Goal: Book appointment/travel/reservation

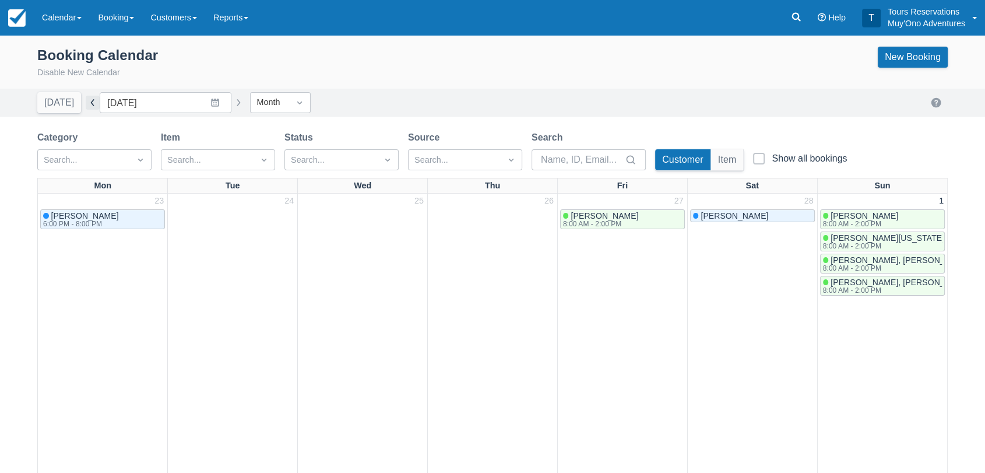
click at [89, 108] on button "button" at bounding box center [93, 103] width 14 height 14
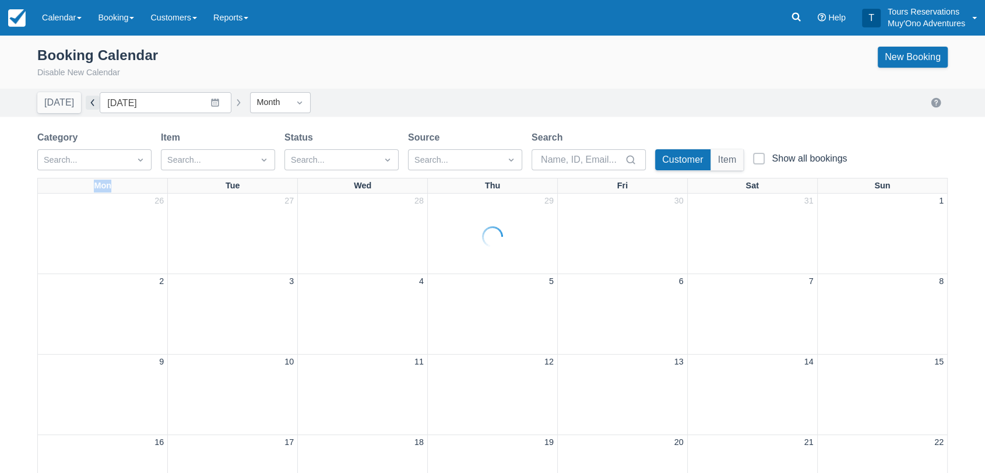
click at [89, 108] on div at bounding box center [492, 236] width 985 height 473
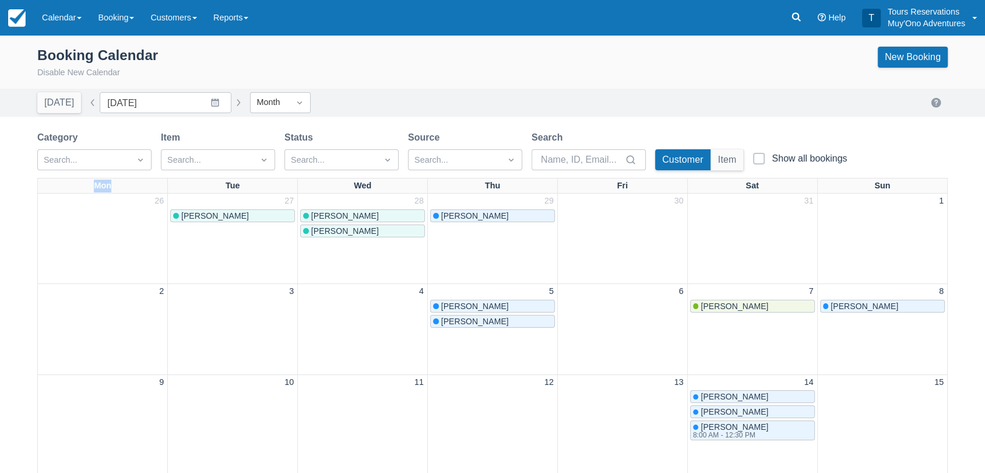
click at [231, 101] on button "button" at bounding box center [238, 103] width 14 height 14
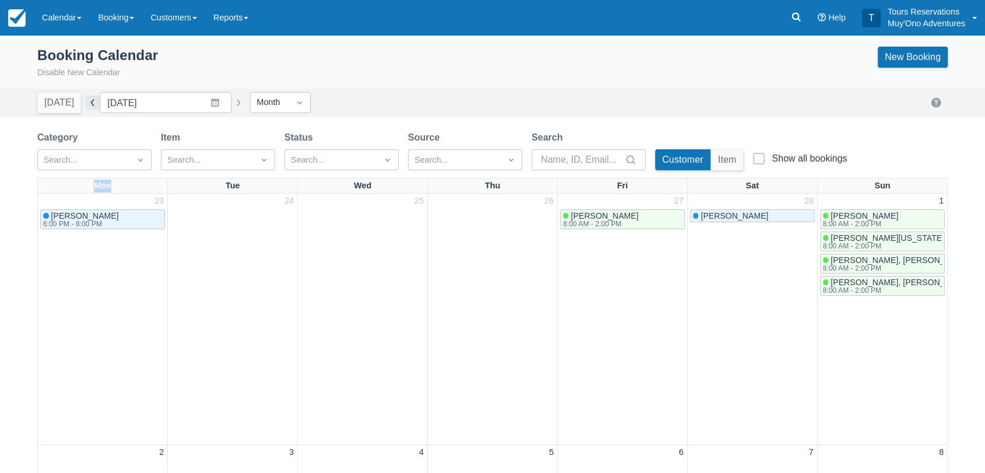
click at [91, 103] on button "button" at bounding box center [93, 103] width 14 height 14
type input "February 2026"
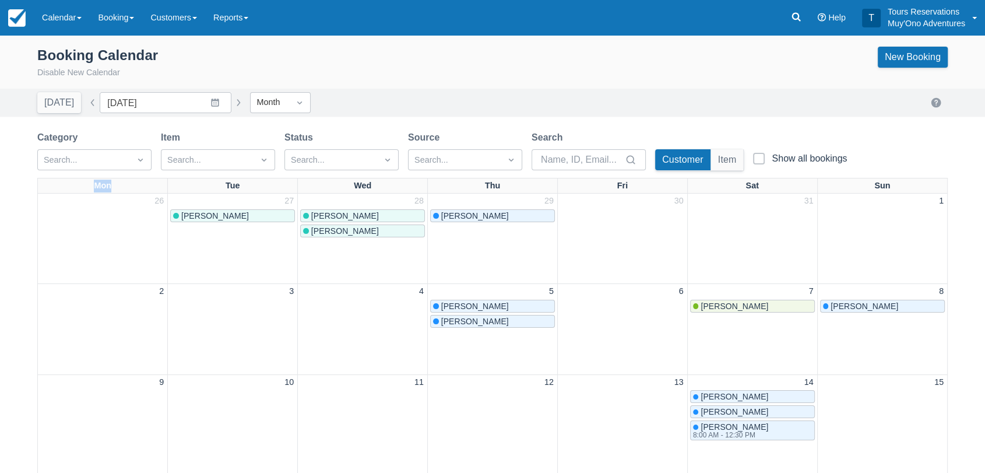
drag, startPoint x: 907, startPoint y: 65, endPoint x: 528, endPoint y: 219, distance: 409.8
click at [907, 65] on link "New Booking" at bounding box center [913, 57] width 70 height 21
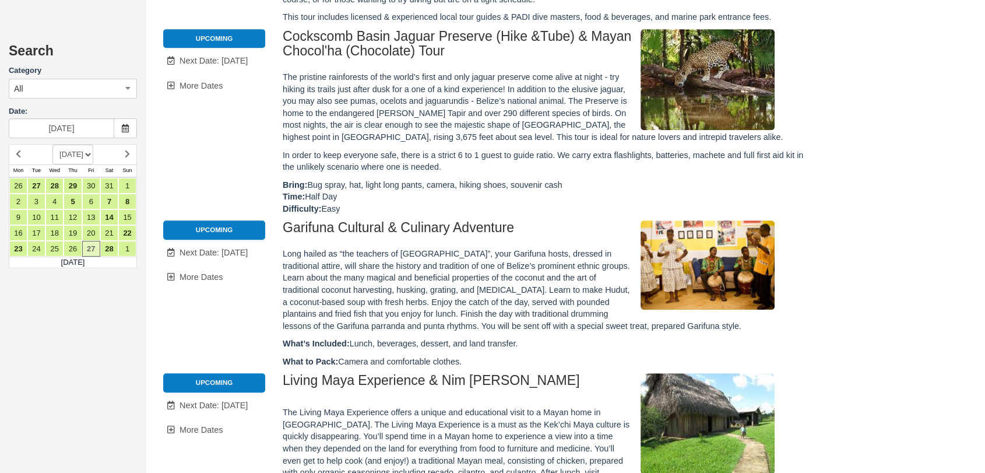
scroll to position [583, 0]
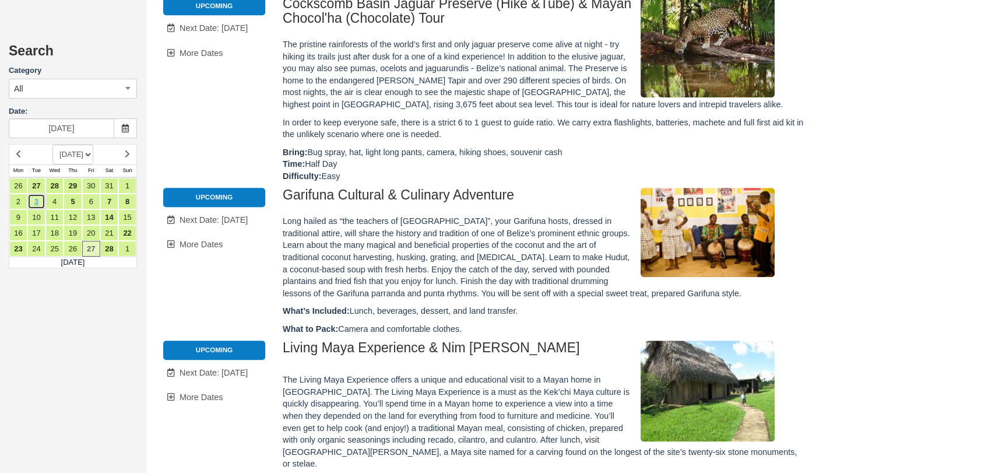
click at [34, 199] on link "3" at bounding box center [36, 202] width 18 height 16
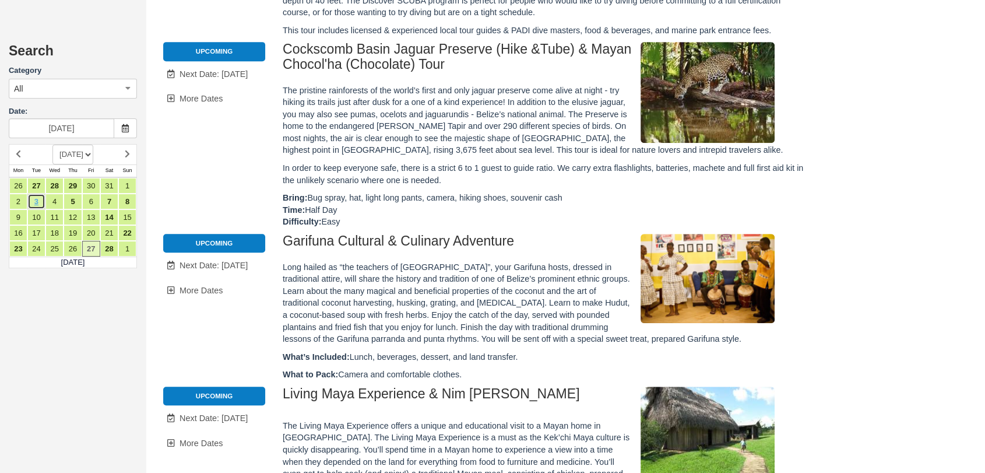
scroll to position [0, 0]
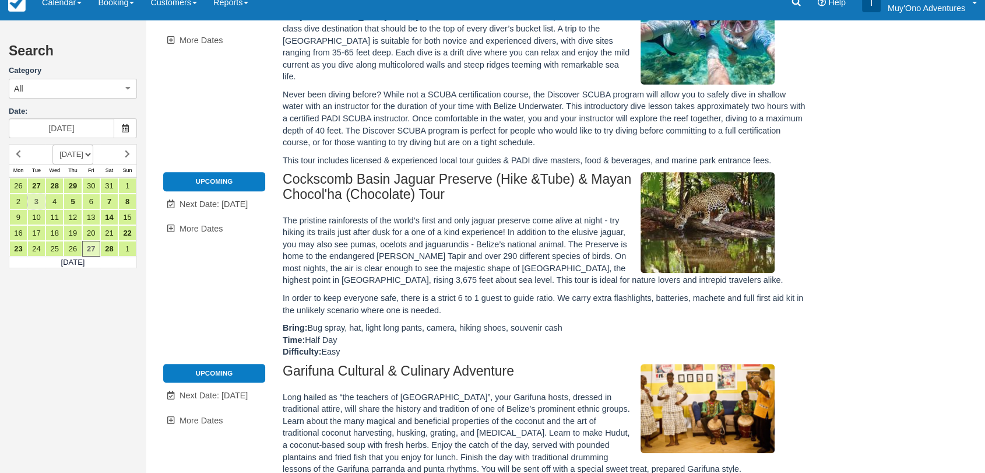
type input "[DATE]"
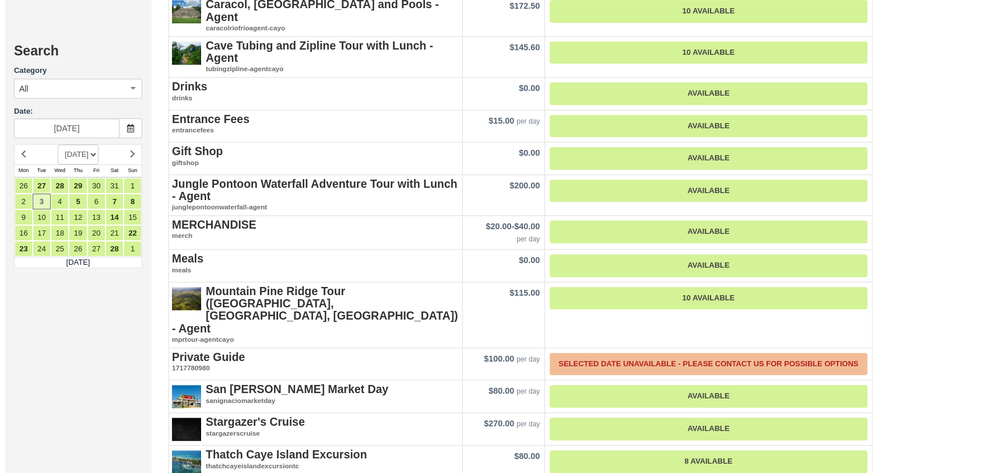
scroll to position [1290, 0]
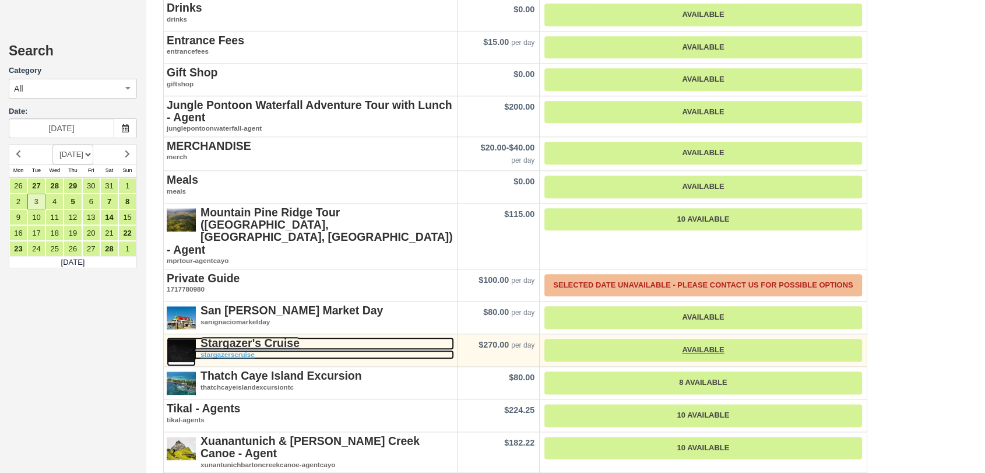
click at [276, 336] on strong "Stargazer's Cruise" at bounding box center [250, 342] width 99 height 13
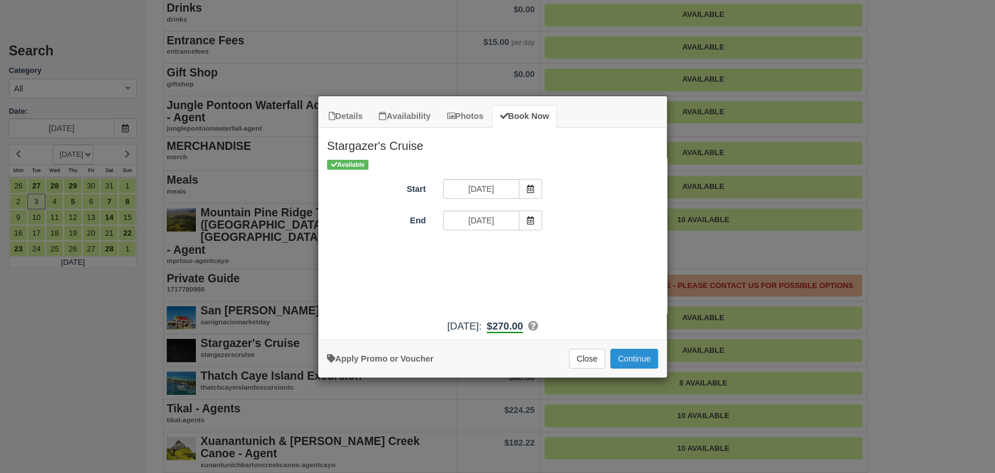
click at [625, 349] on button "Continue" at bounding box center [634, 359] width 48 height 20
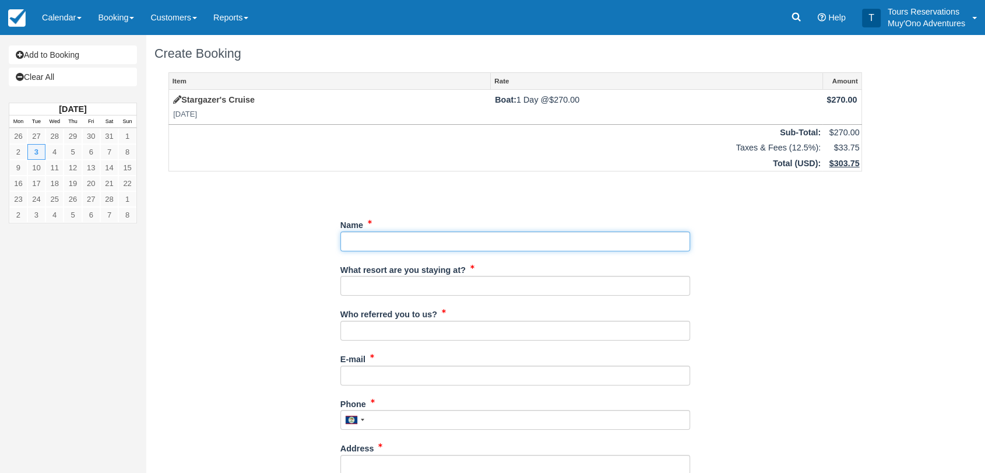
click at [448, 241] on input "Name" at bounding box center [515, 241] width 350 height 20
paste input "Sheth, Shalin"
click at [358, 243] on input "Name" at bounding box center [515, 241] width 350 height 20
click at [354, 243] on input "Name" at bounding box center [515, 241] width 350 height 20
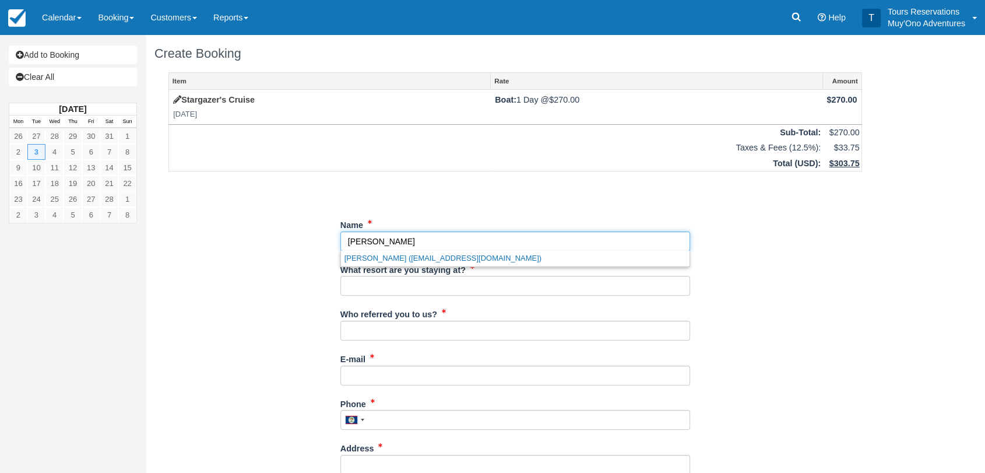
click at [401, 244] on input "Name" at bounding box center [515, 241] width 350 height 20
paste input "Sheth"
type input "Shalin Sheth"
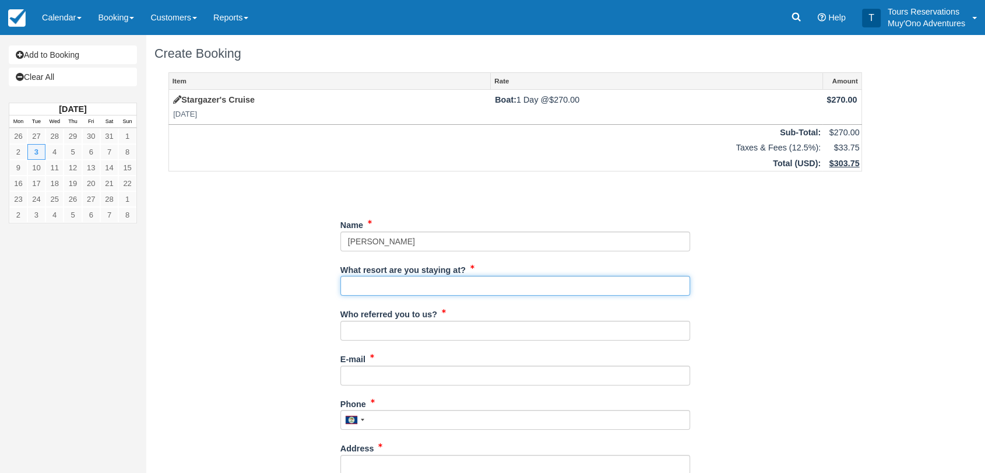
click at [419, 279] on input "What resort are you staying at?" at bounding box center [515, 286] width 350 height 20
type input "Thatch Caye Resort"
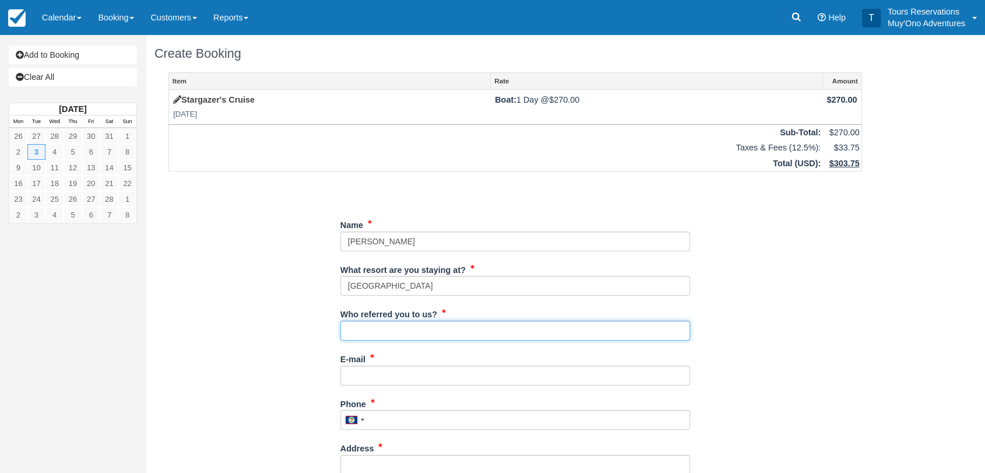
click at [398, 328] on input "Who referred you to us?" at bounding box center [515, 331] width 350 height 20
type input "RoyM - Reservations"
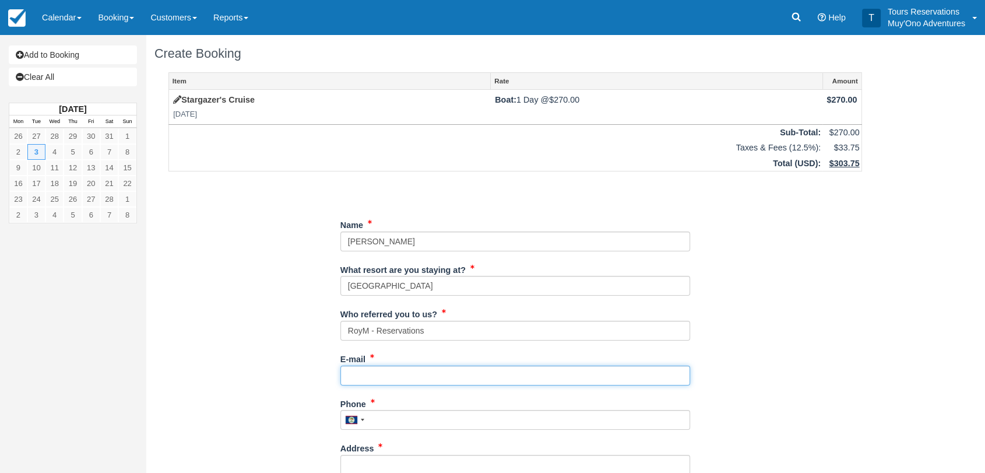
click at [401, 374] on input "E-mail" at bounding box center [515, 376] width 350 height 20
paste input "susheth@gmail.com"
type input "susheth@gmail.com"
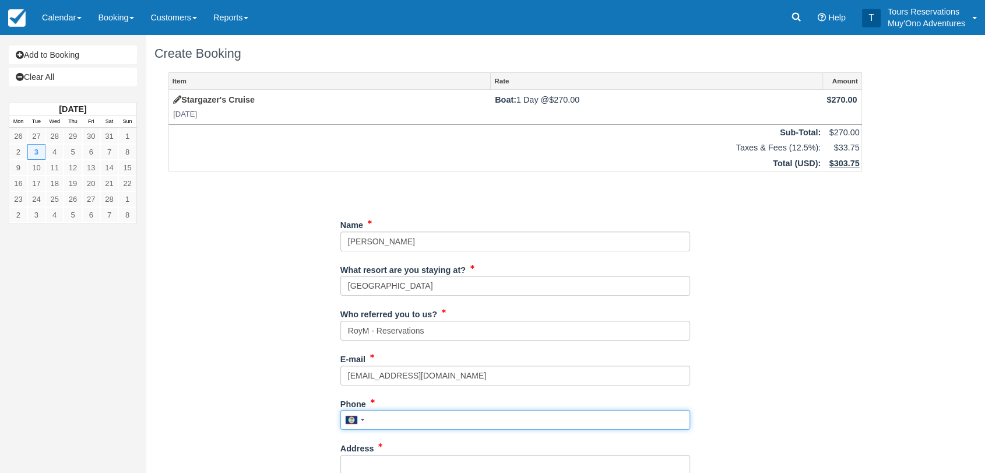
click at [392, 427] on input "Phone" at bounding box center [515, 420] width 350 height 20
paste input "4155169227"
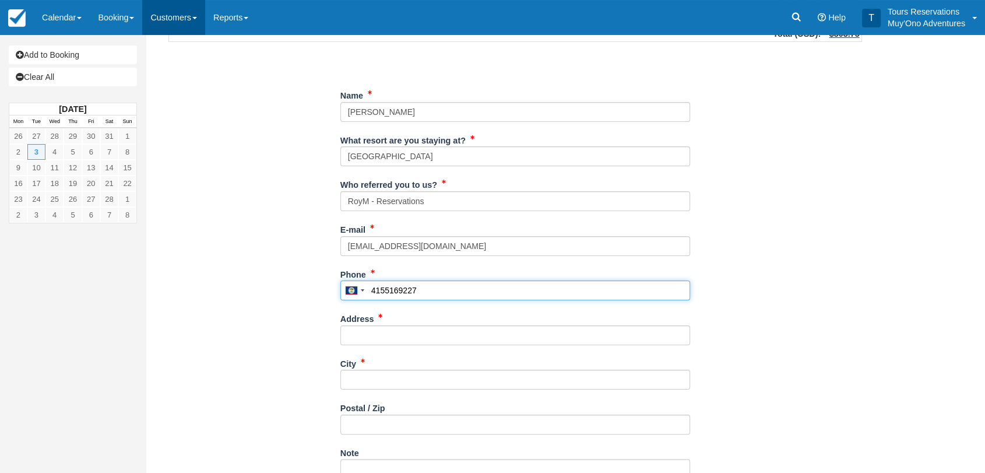
type input "4155169227"
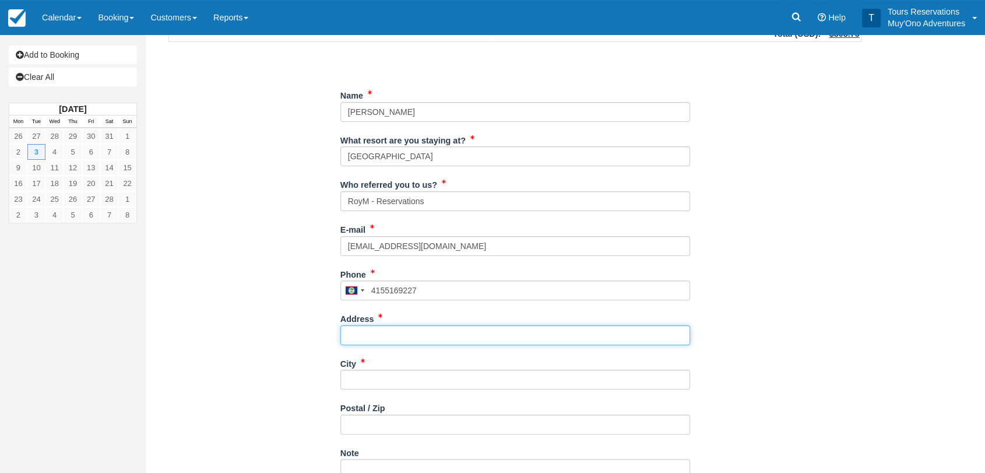
click at [424, 343] on input "Address" at bounding box center [515, 335] width 350 height 20
paste input "607 7th Ave"
type input "607 7th Ave"
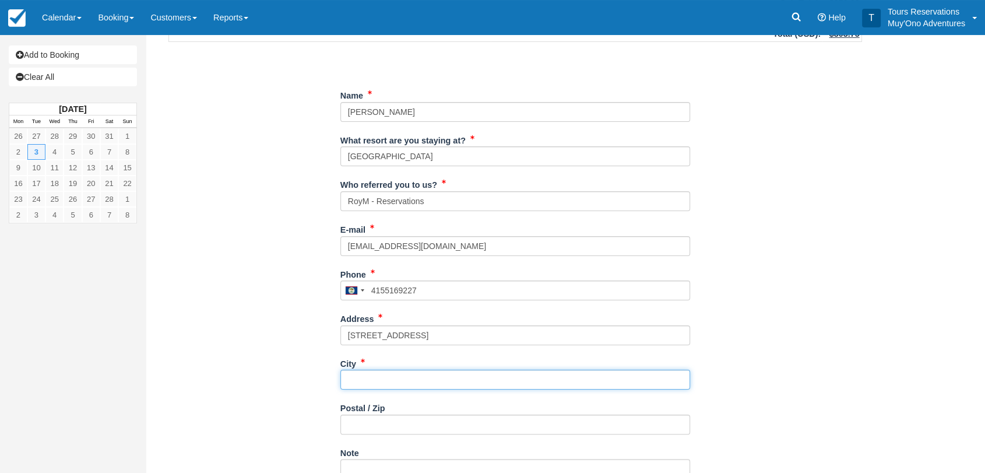
click at [392, 381] on input "City" at bounding box center [515, 380] width 350 height 20
type input "San Francisco"
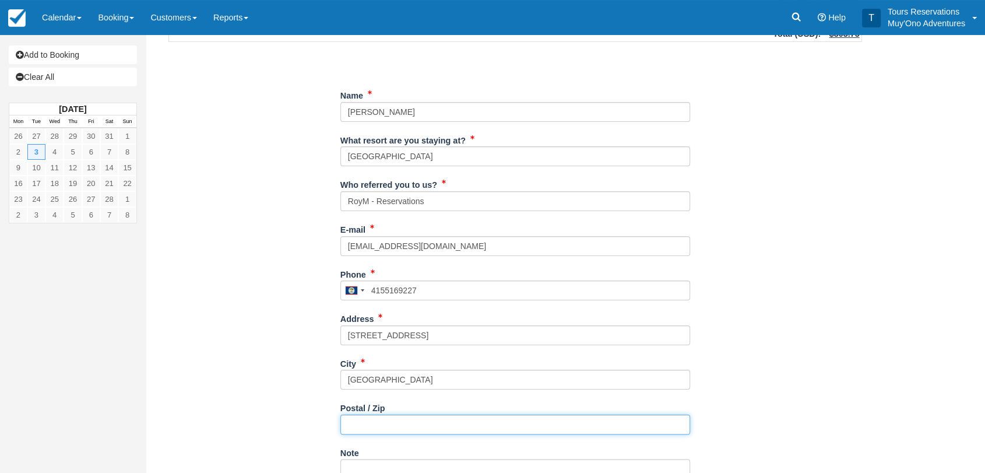
click at [394, 415] on input "Postal / Zip" at bounding box center [515, 425] width 350 height 20
paste input "94118"
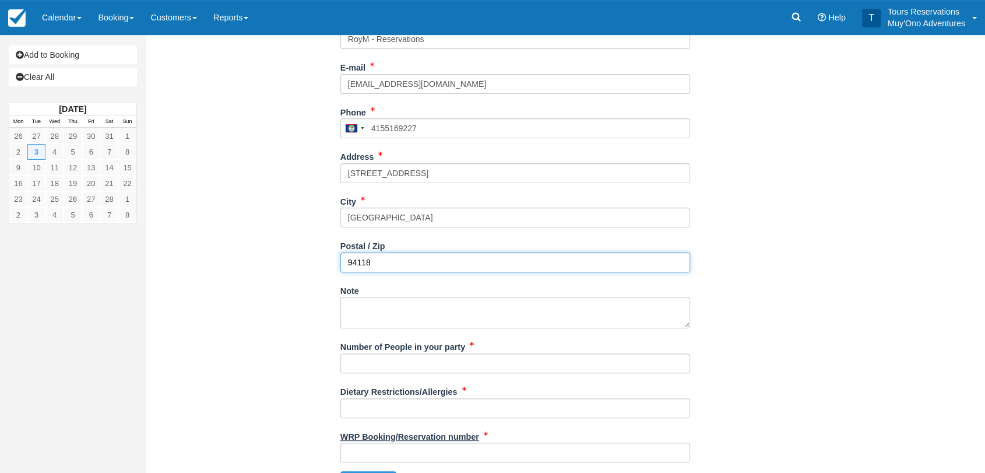
scroll to position [318, 0]
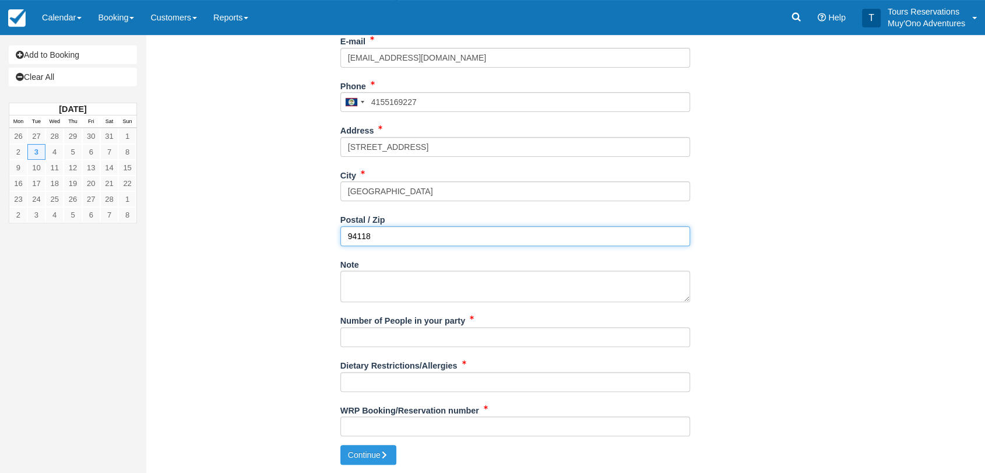
type input "94118"
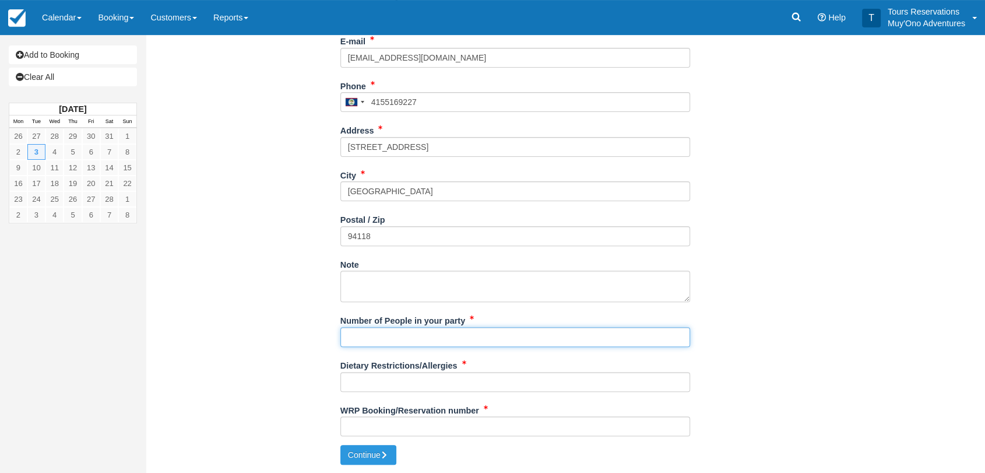
click at [400, 334] on input "Number of People in your party" at bounding box center [515, 337] width 350 height 20
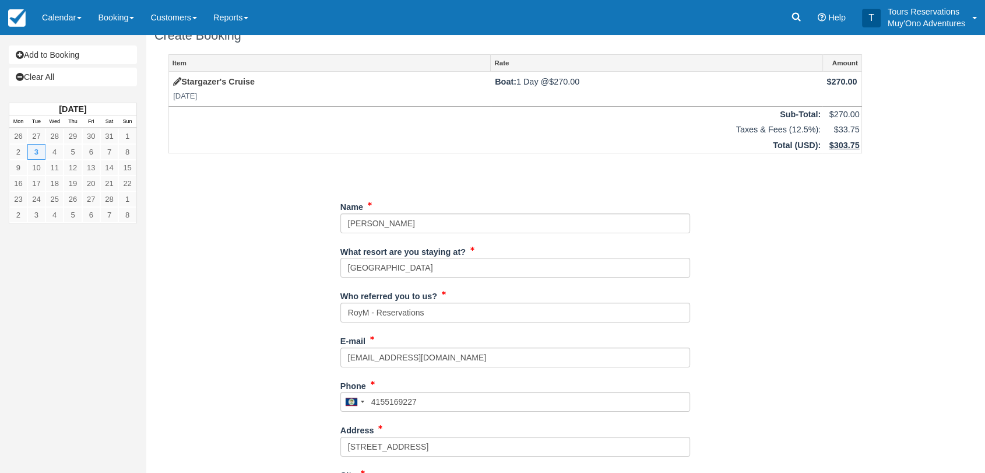
scroll to position [0, 0]
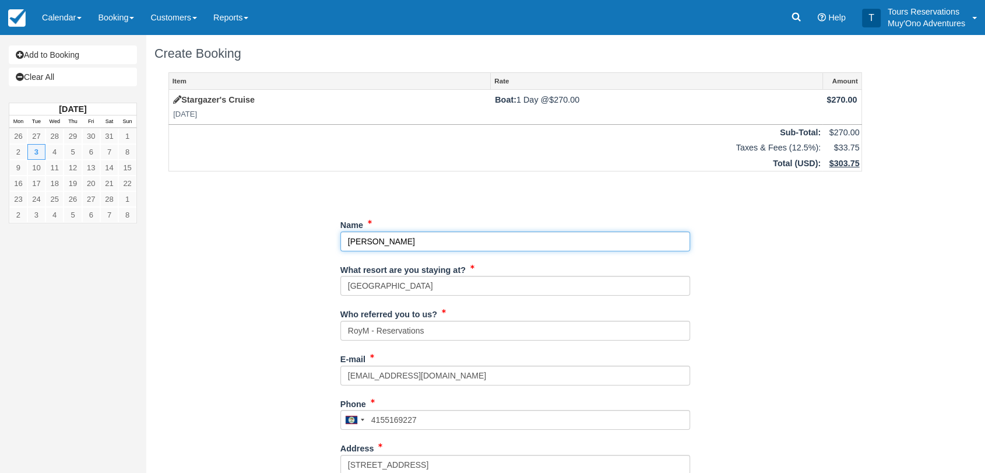
drag, startPoint x: 415, startPoint y: 240, endPoint x: 322, endPoint y: 239, distance: 92.7
click at [322, 239] on div "Item Rate Amount Stargazer's Cruise Tue Feb 3, 2026 Boat: 1 Day @ $270.00 $270.…" at bounding box center [515, 417] width 722 height 690
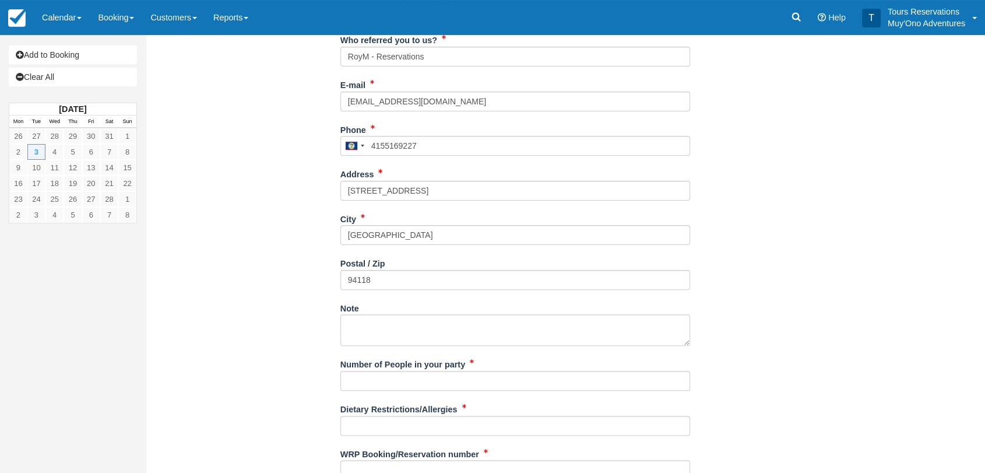
scroll to position [318, 0]
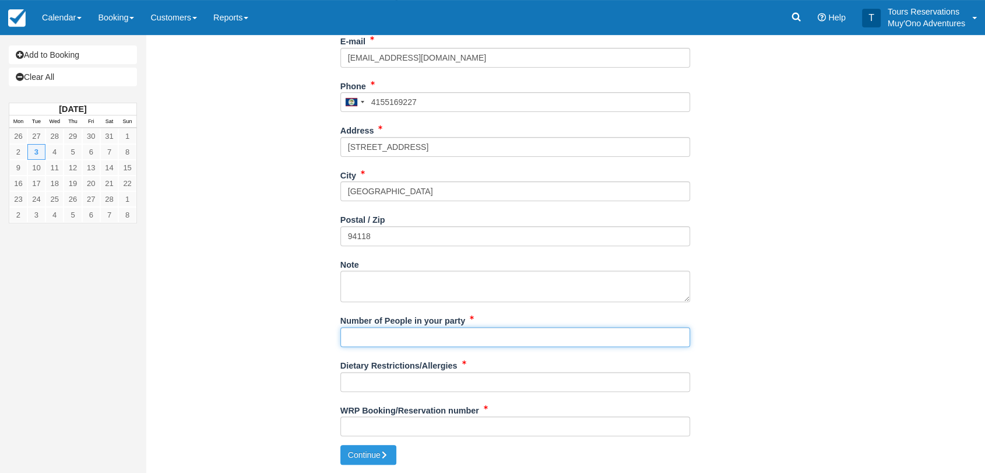
click at [383, 343] on input "Number of People in your party" at bounding box center [515, 337] width 350 height 20
paste input "Shalin Sheth"
type input "Shalin Sheth + 1"
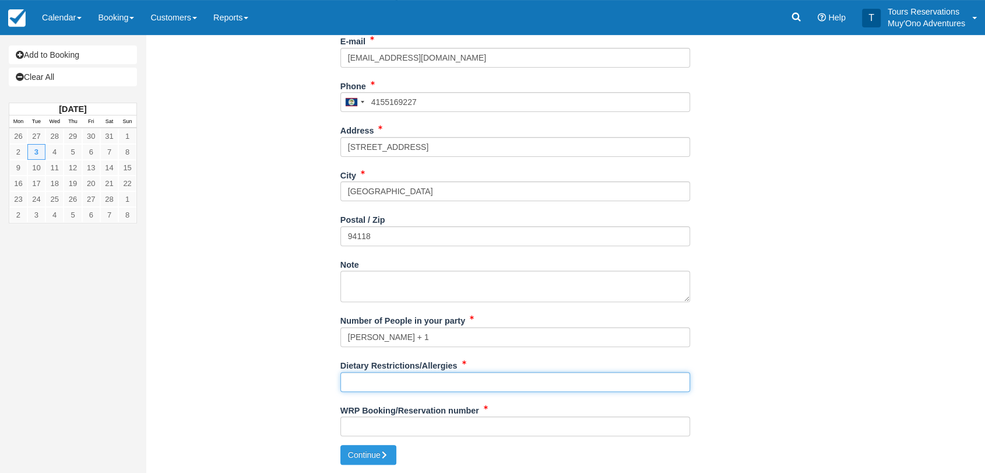
click at [396, 382] on input "Dietary Restrictions/Allergies" at bounding box center [515, 382] width 350 height 20
type input "N/A"
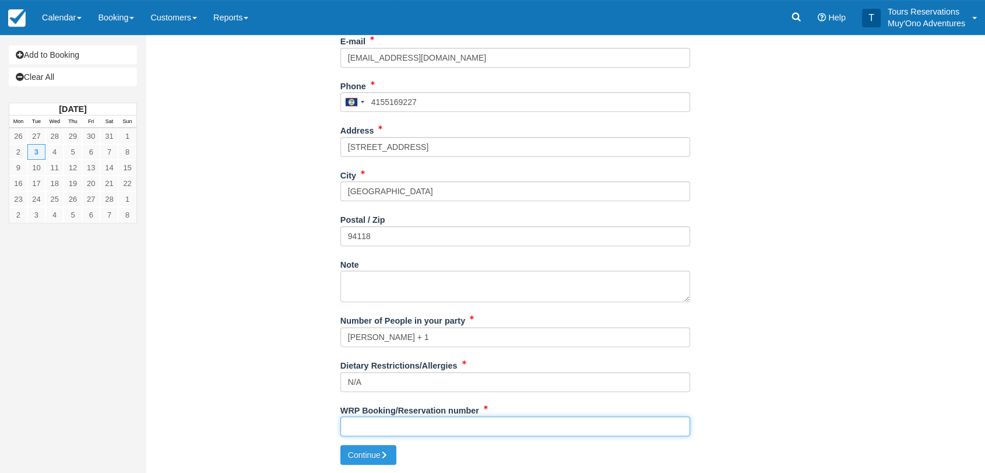
click at [417, 430] on input "WRP Booking/Reservation number" at bounding box center [515, 426] width 350 height 20
paste input "BB25082718534754"
type input "BB25082718534754"
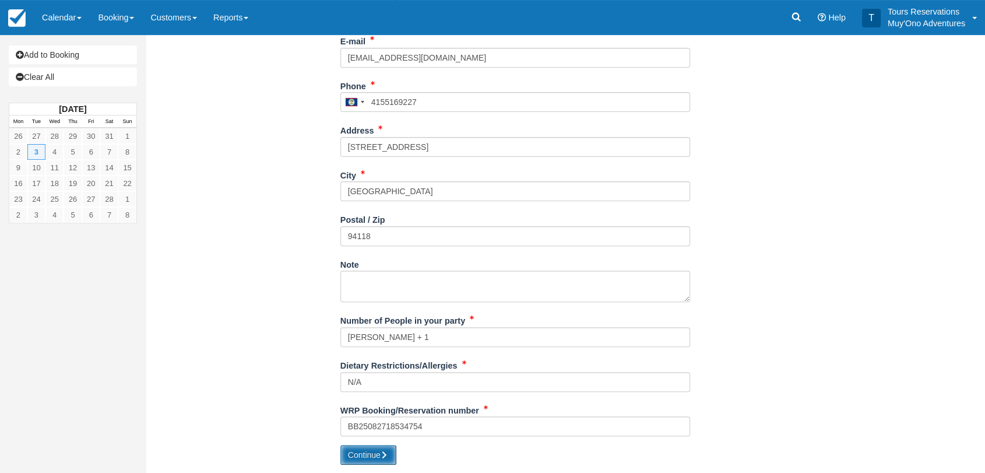
click at [364, 445] on button "Continue" at bounding box center [368, 455] width 56 height 20
type input "+5014155169227"
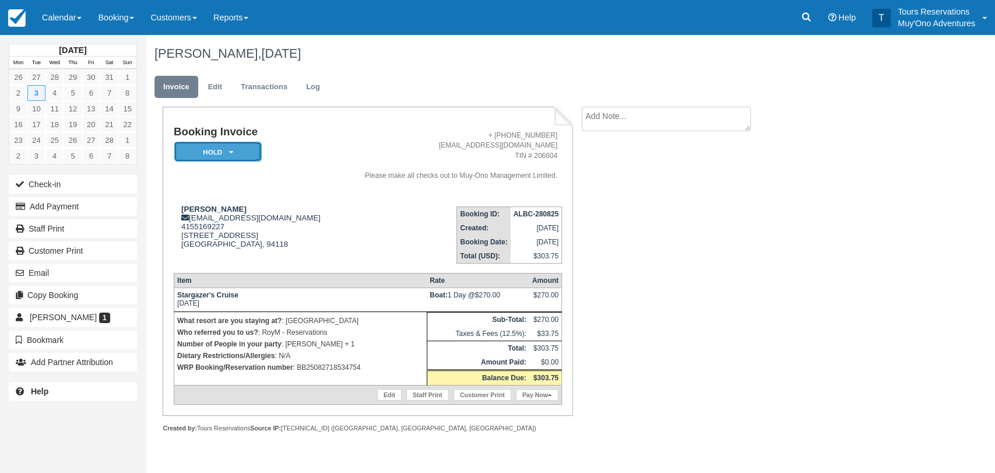
click at [206, 145] on em "HOLD" at bounding box center [217, 152] width 87 height 20
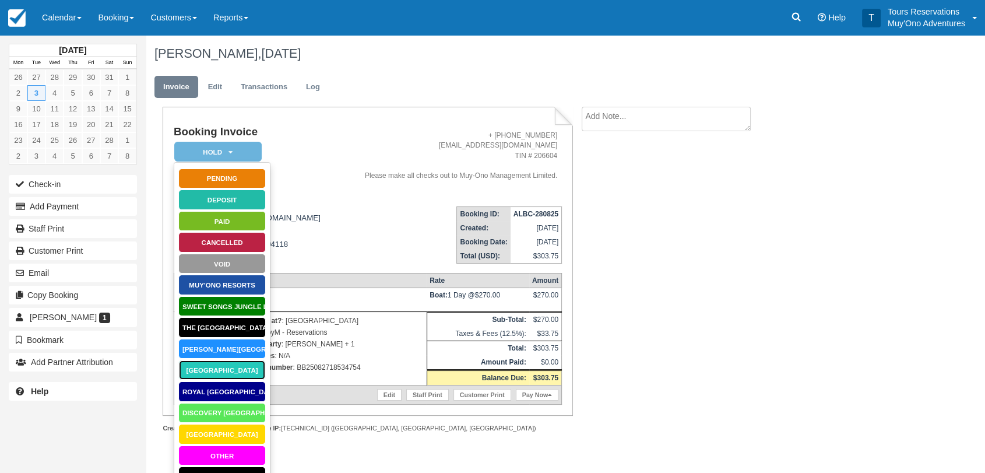
click at [223, 370] on link "Thatch Caye Resort" at bounding box center [221, 370] width 87 height 20
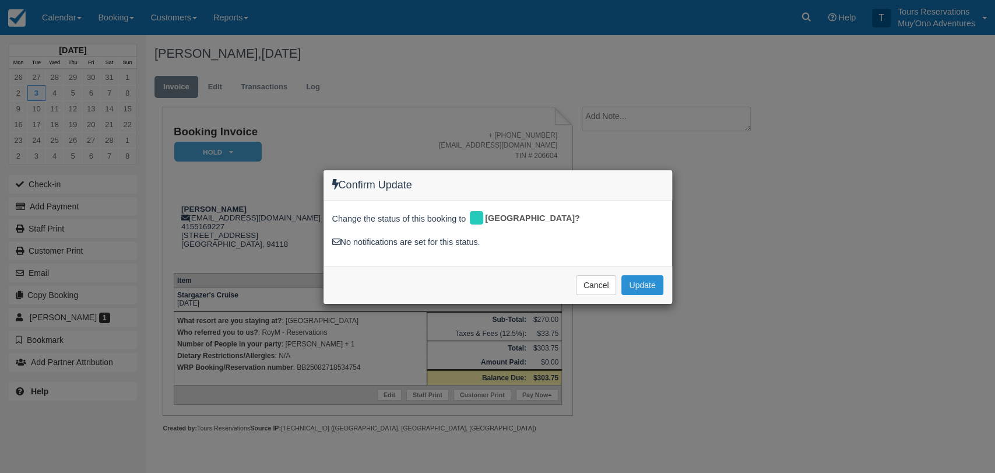
drag, startPoint x: 648, startPoint y: 269, endPoint x: 647, endPoint y: 282, distance: 12.9
click at [648, 276] on div "Cancel Update Please wait" at bounding box center [498, 285] width 349 height 38
click at [646, 286] on button "Update" at bounding box center [641, 285] width 41 height 20
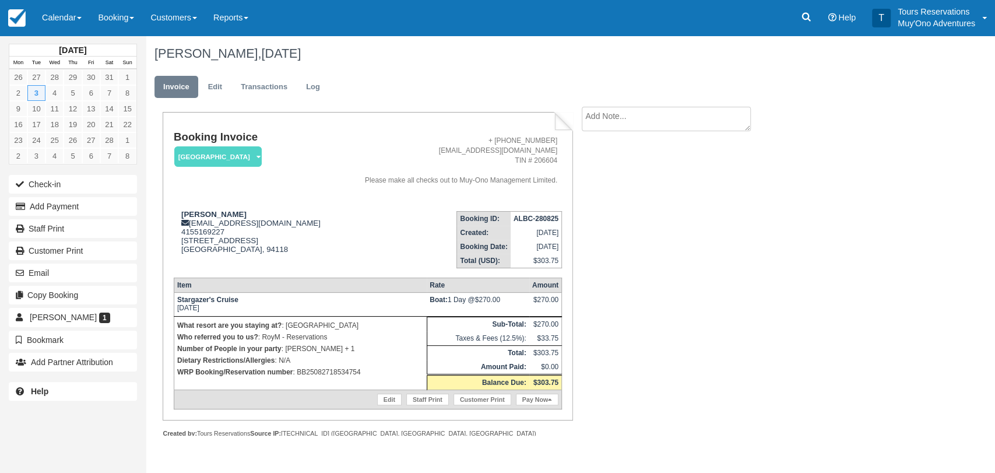
click at [641, 121] on textarea at bounding box center [666, 119] width 169 height 24
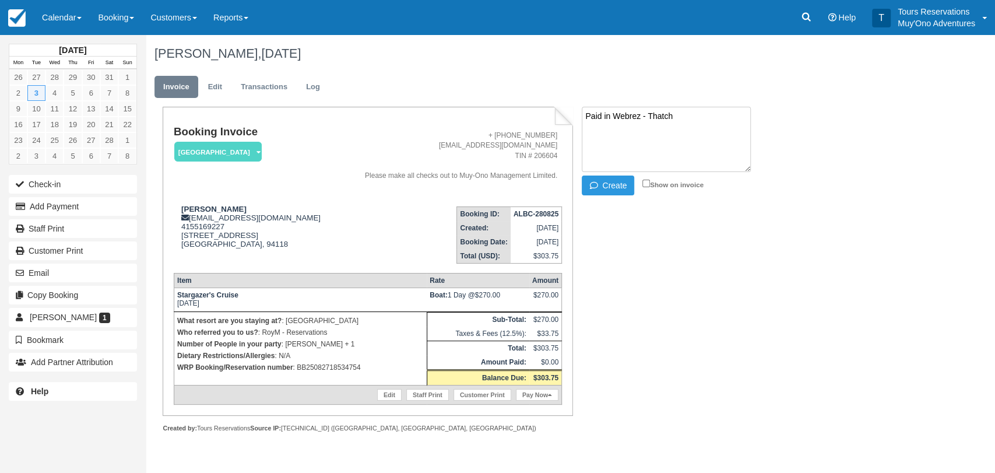
paste textarea "BB25082718534754"
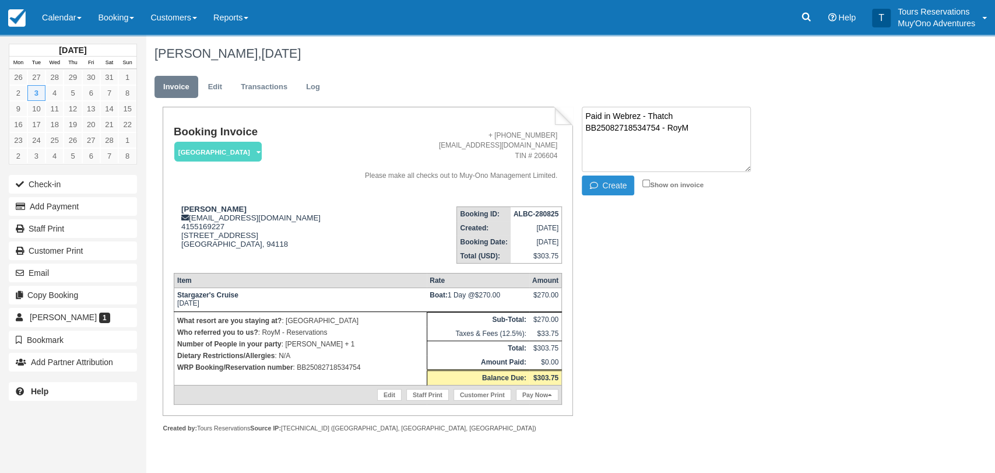
type textarea "Paid in Webrez - Thatch BB25082718534754 - RoyM"
click at [615, 191] on button "Create" at bounding box center [608, 185] width 52 height 20
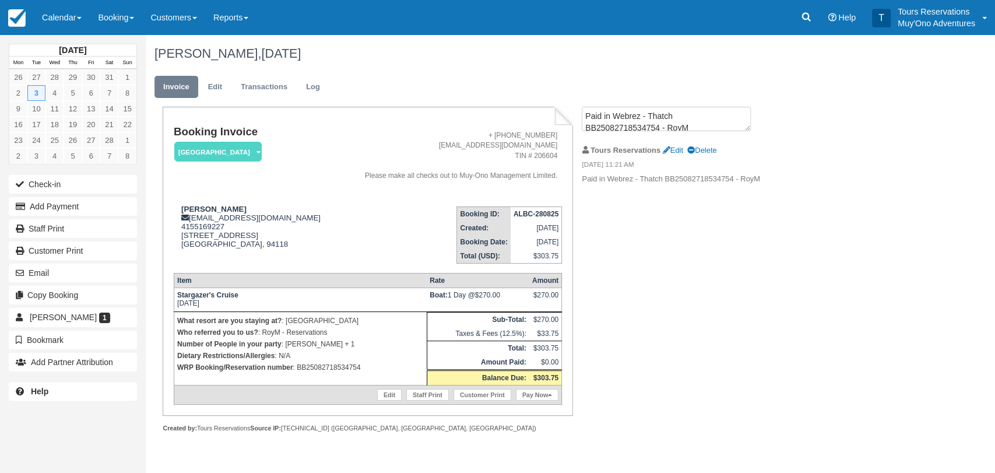
click at [532, 212] on strong "ALBC-280825" at bounding box center [536, 214] width 45 height 8
click at [533, 212] on strong "ALBC-280825" at bounding box center [536, 214] width 45 height 8
copy tbody "ALBC-280825"
